Goal: Task Accomplishment & Management: Manage account settings

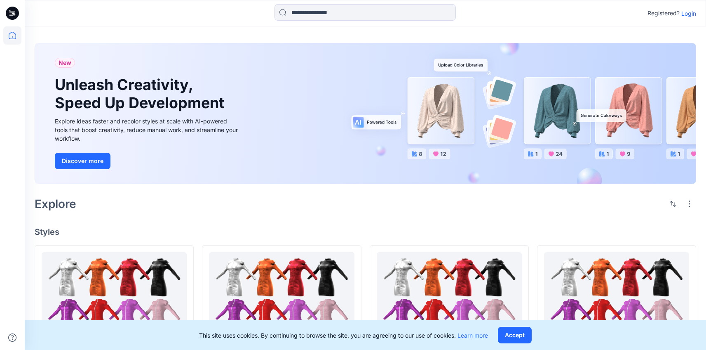
click at [689, 17] on p "Login" at bounding box center [689, 13] width 15 height 9
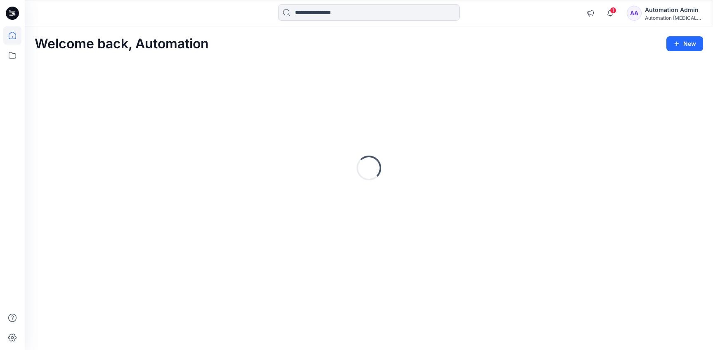
click at [672, 9] on div "Automation Admin" at bounding box center [674, 10] width 58 height 10
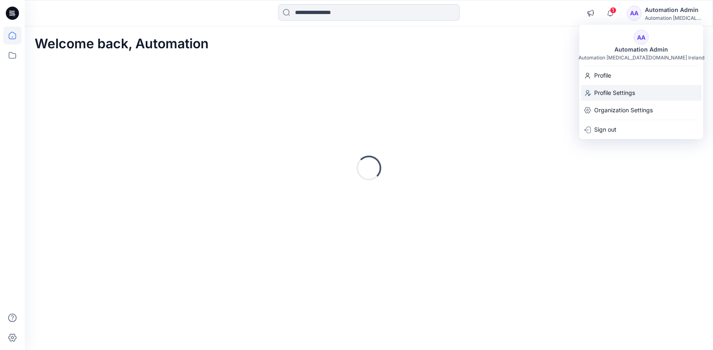
click at [641, 88] on div "Profile Settings" at bounding box center [641, 93] width 120 height 16
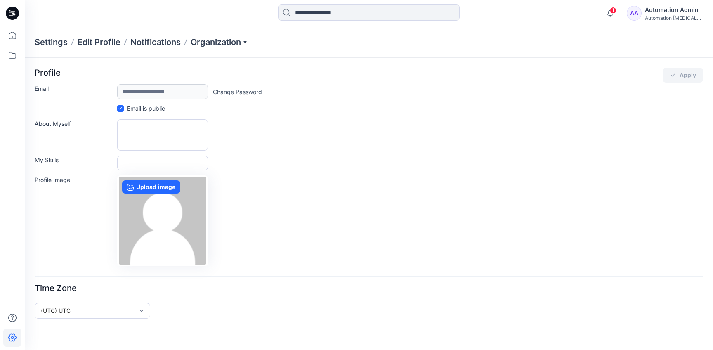
click at [658, 12] on div "Automation Admin" at bounding box center [674, 10] width 58 height 10
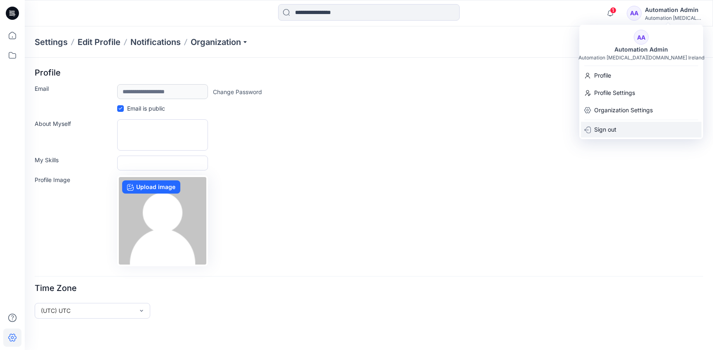
click at [638, 126] on div "Sign out" at bounding box center [641, 130] width 120 height 16
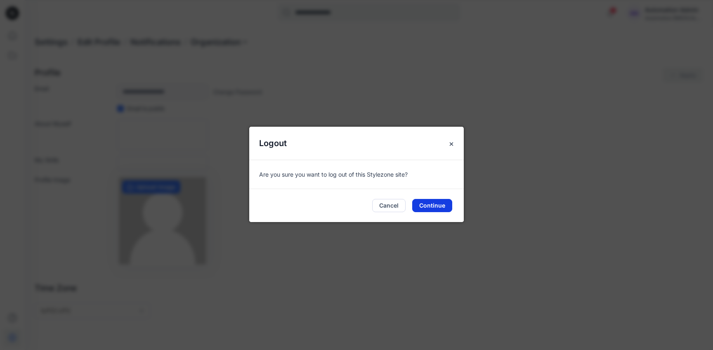
click at [436, 208] on button "Continue" at bounding box center [432, 205] width 40 height 13
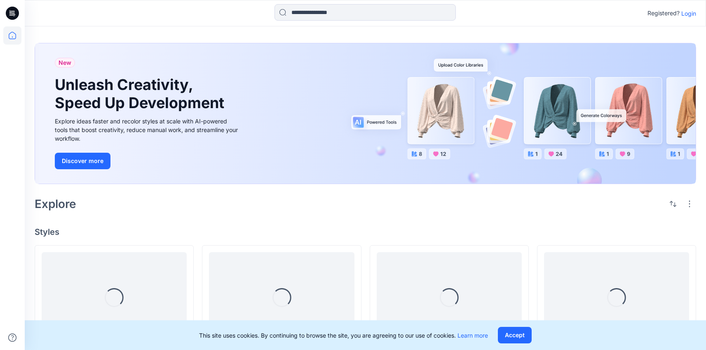
click at [690, 13] on p "Login" at bounding box center [689, 13] width 15 height 9
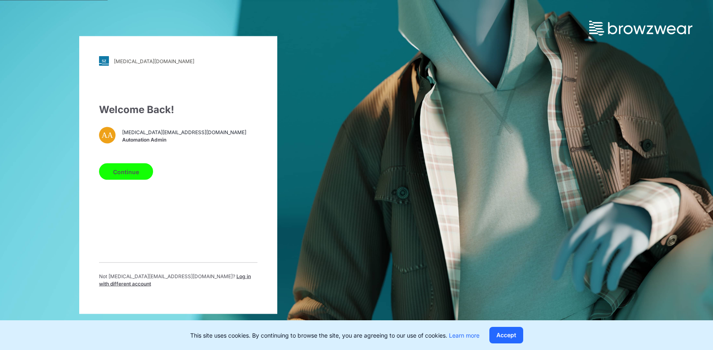
click at [215, 279] on span "Log in with different account" at bounding box center [175, 280] width 152 height 14
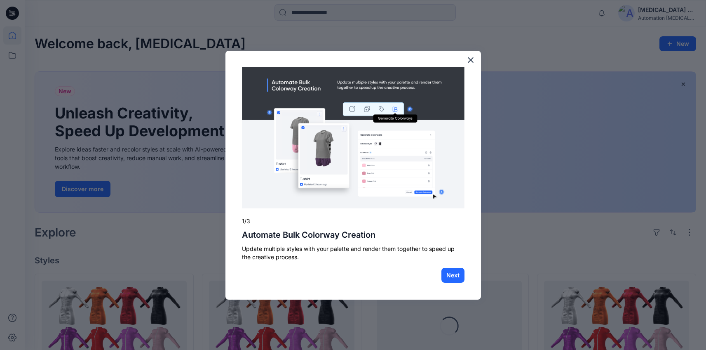
scroll to position [292, 0]
